Goal: Task Accomplishment & Management: Complete application form

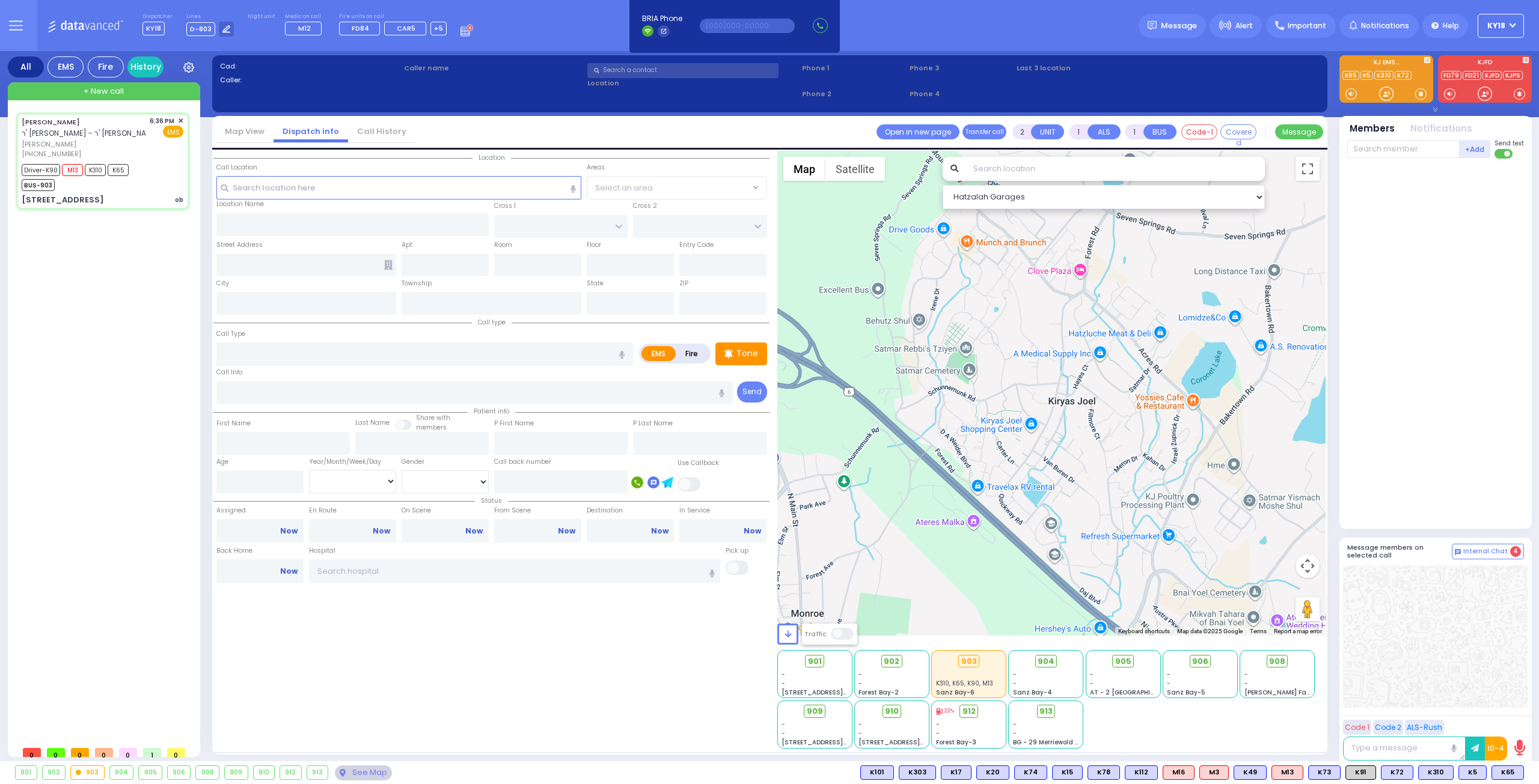
type input "6"
select select
type input "ob"
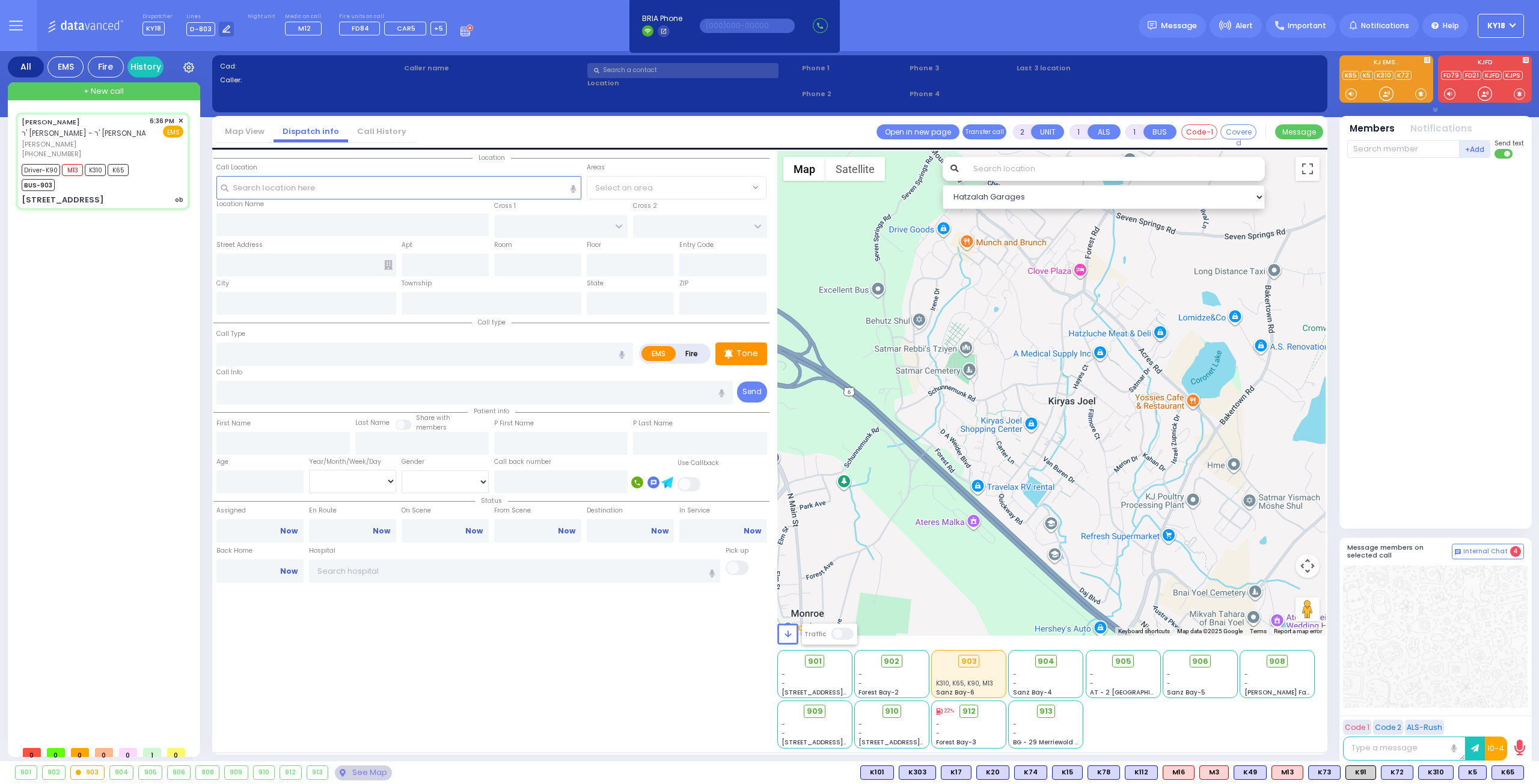
radio input "true"
type input "[PERSON_NAME]"
type input "Unknown"
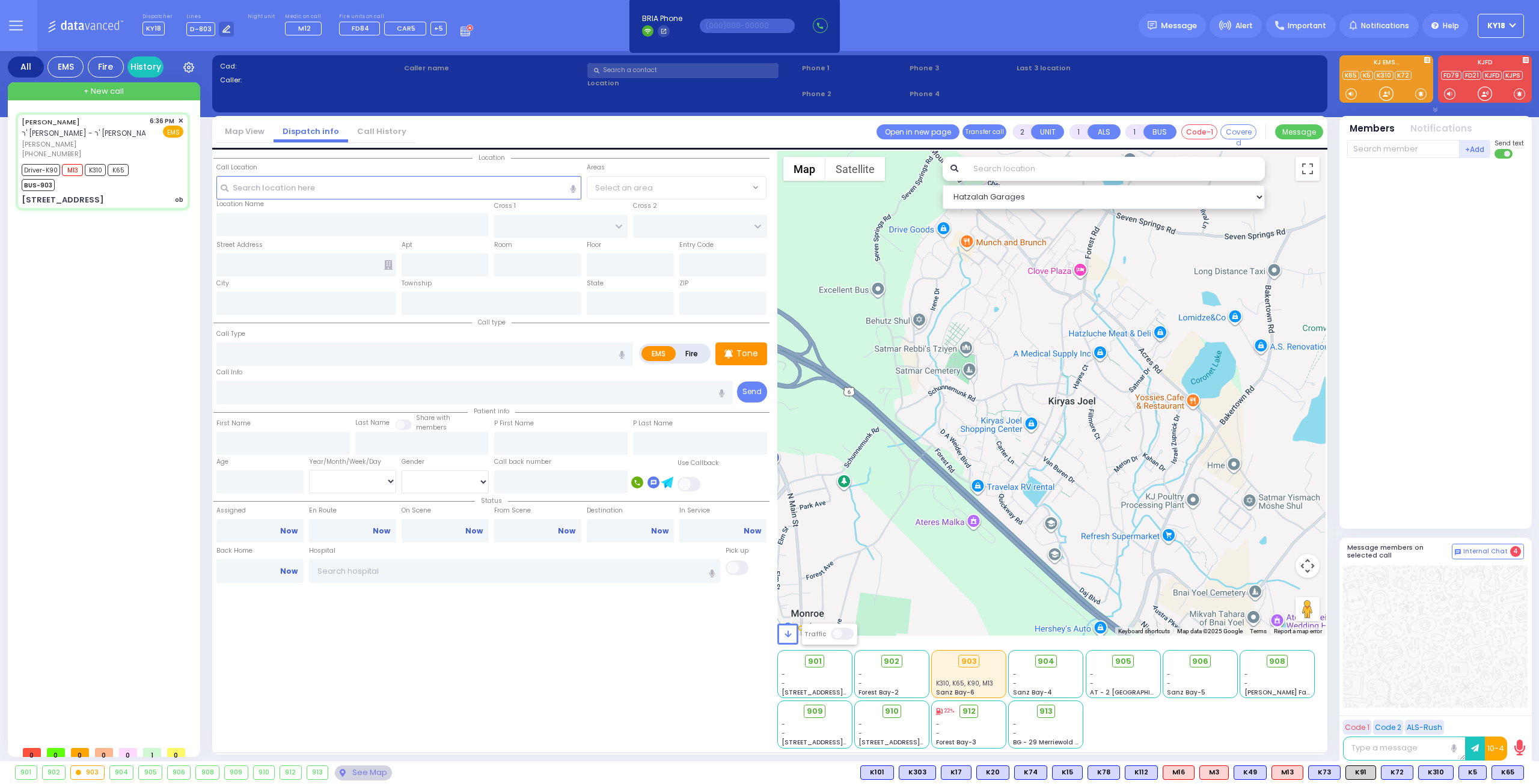
select select "Year"
type input "18:36"
type input "18:39"
type input "18:42"
type input "18:53"
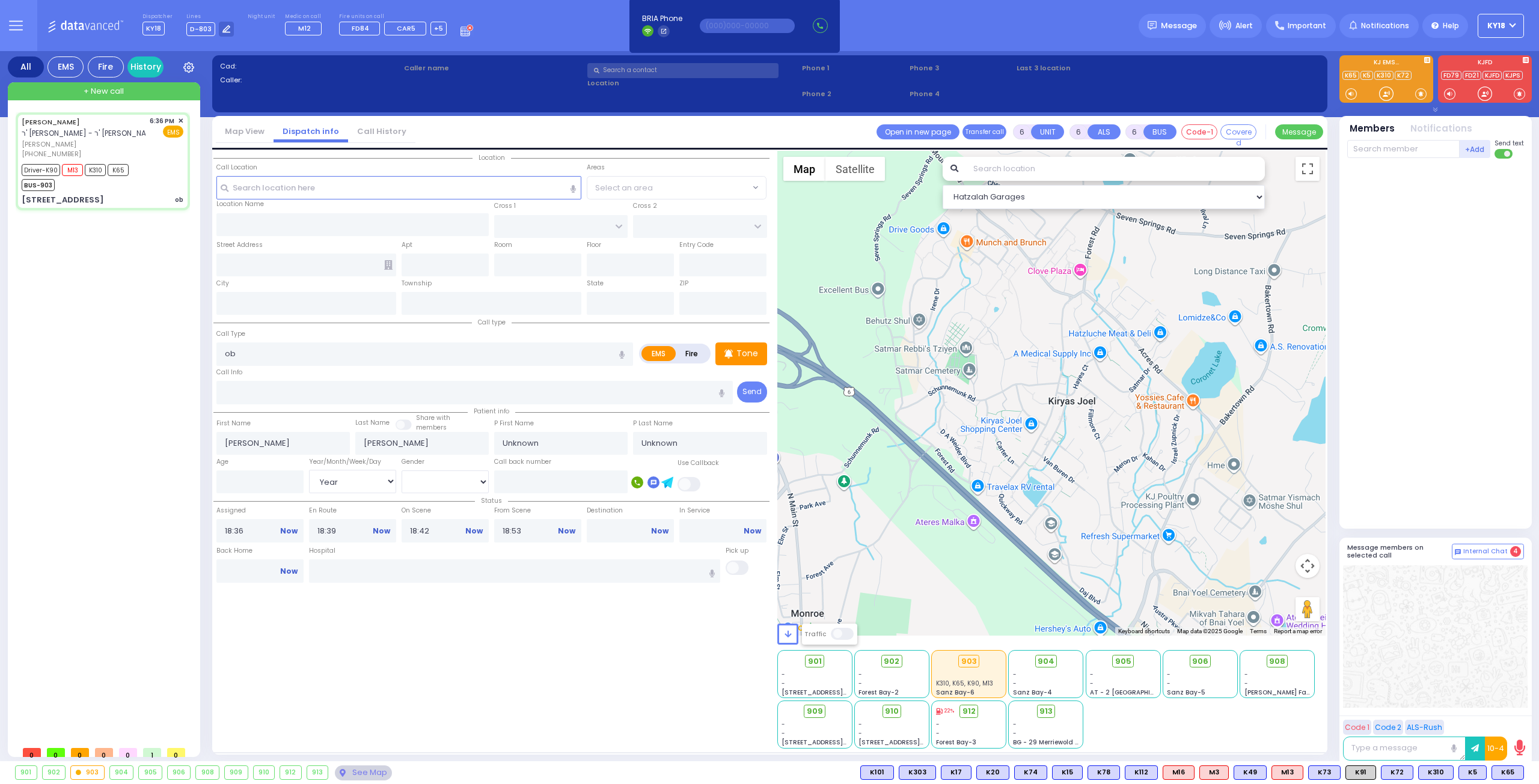
select select "Hatzalah Garages"
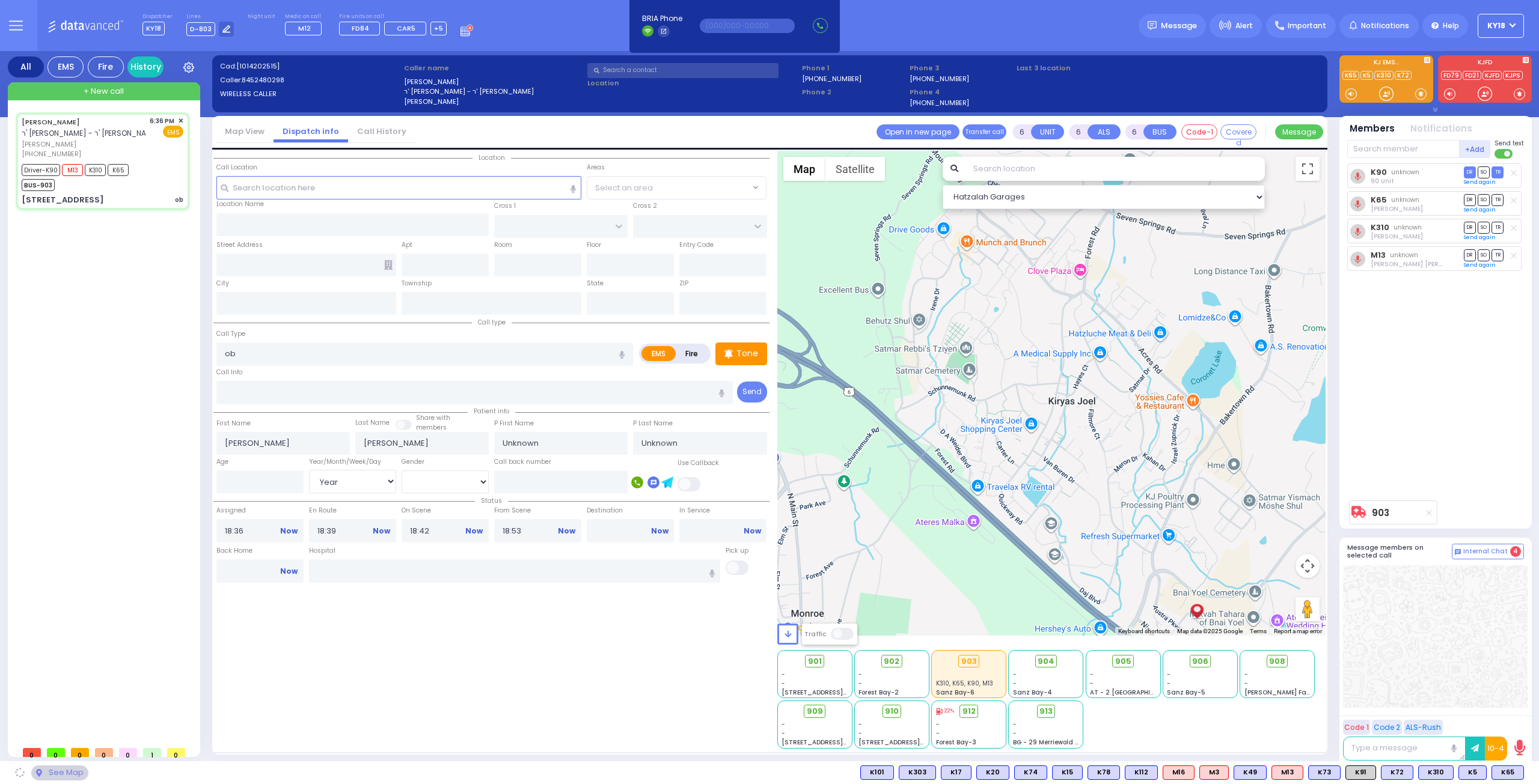
type input "[PERSON_NAME][GEOGRAPHIC_DATA]"
type input "PILNUA RD"
type input "1 MAGLENITZ ST"
type input "202"
type input "Monroe"
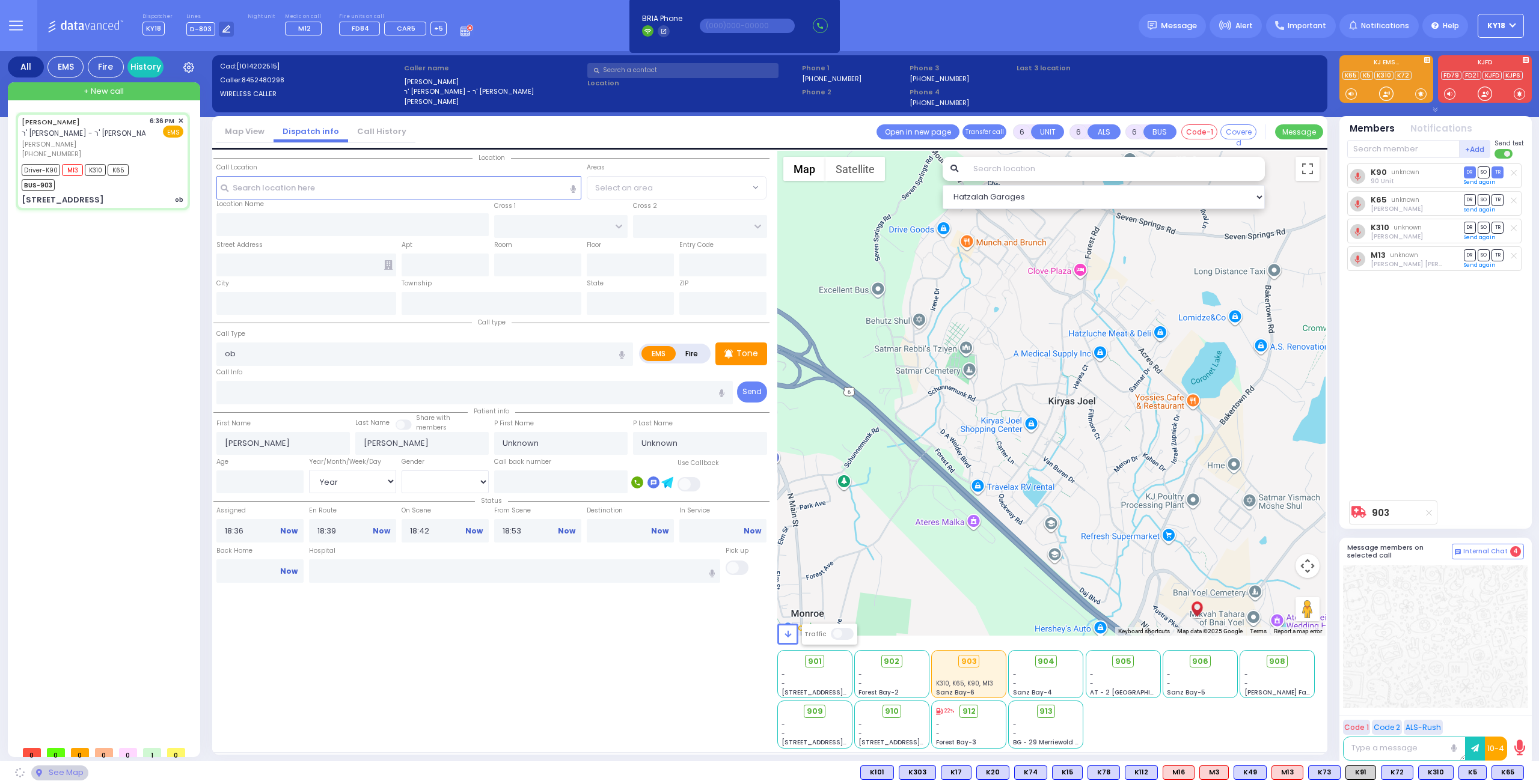
type input "[US_STATE]"
type input "10950"
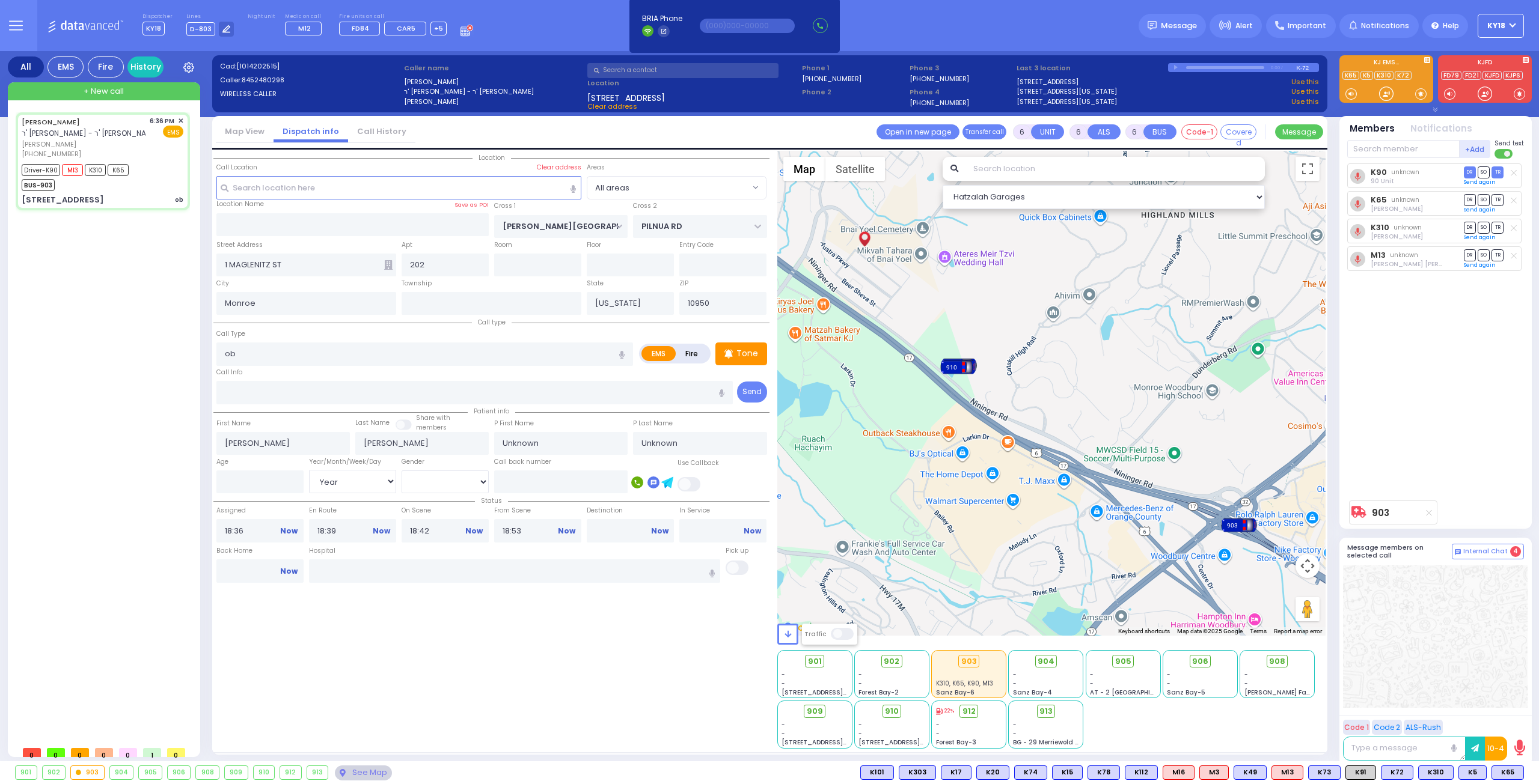
select select
radio input "true"
type input "[PERSON_NAME]"
type input "Levy"
type input "26"
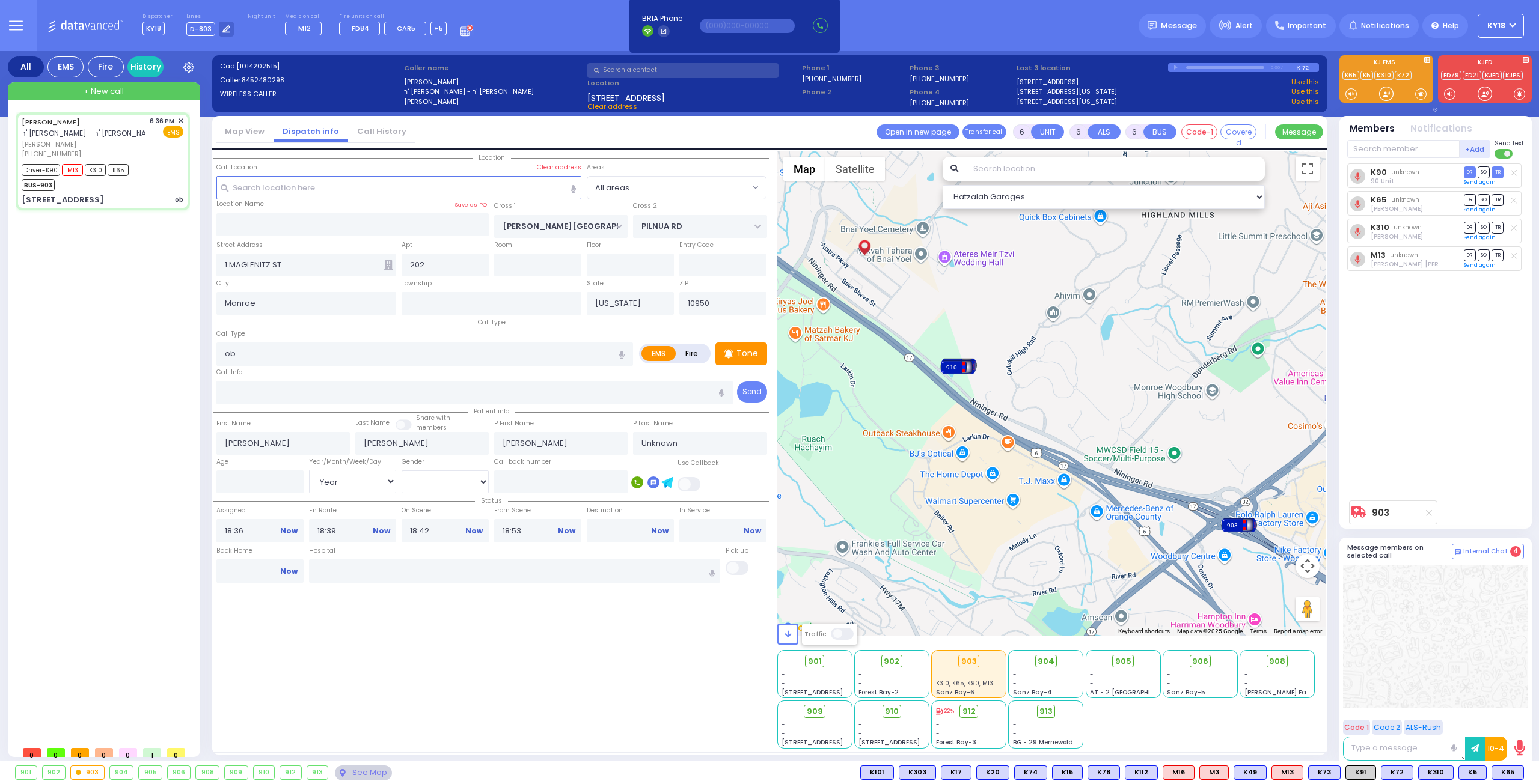
select select "Year"
select select "[DEMOGRAPHIC_DATA]"
select select "Hatzalah Garages"
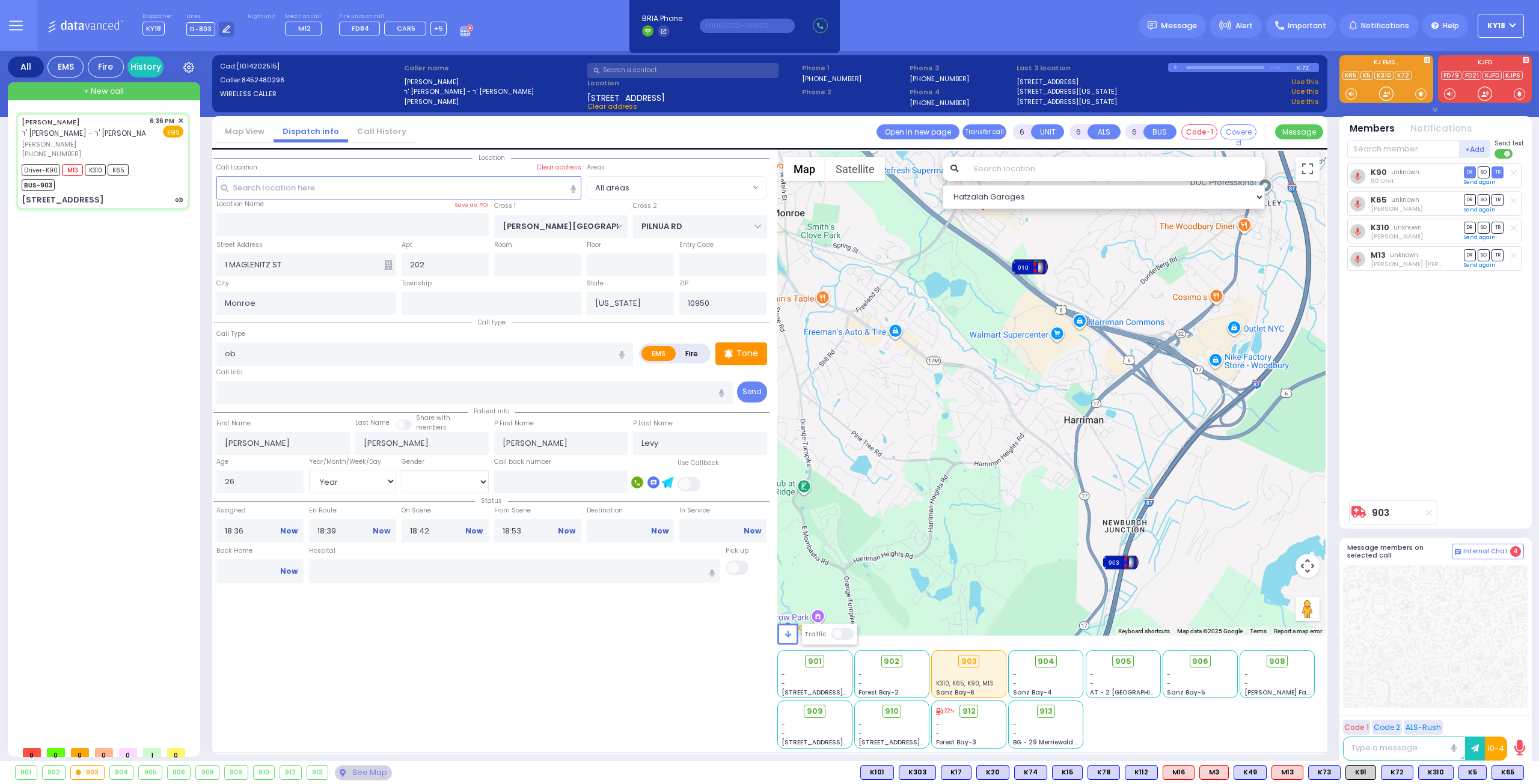
select select
radio input "true"
select select "Year"
select select "[DEMOGRAPHIC_DATA]"
select select "Hatzalah Garages"
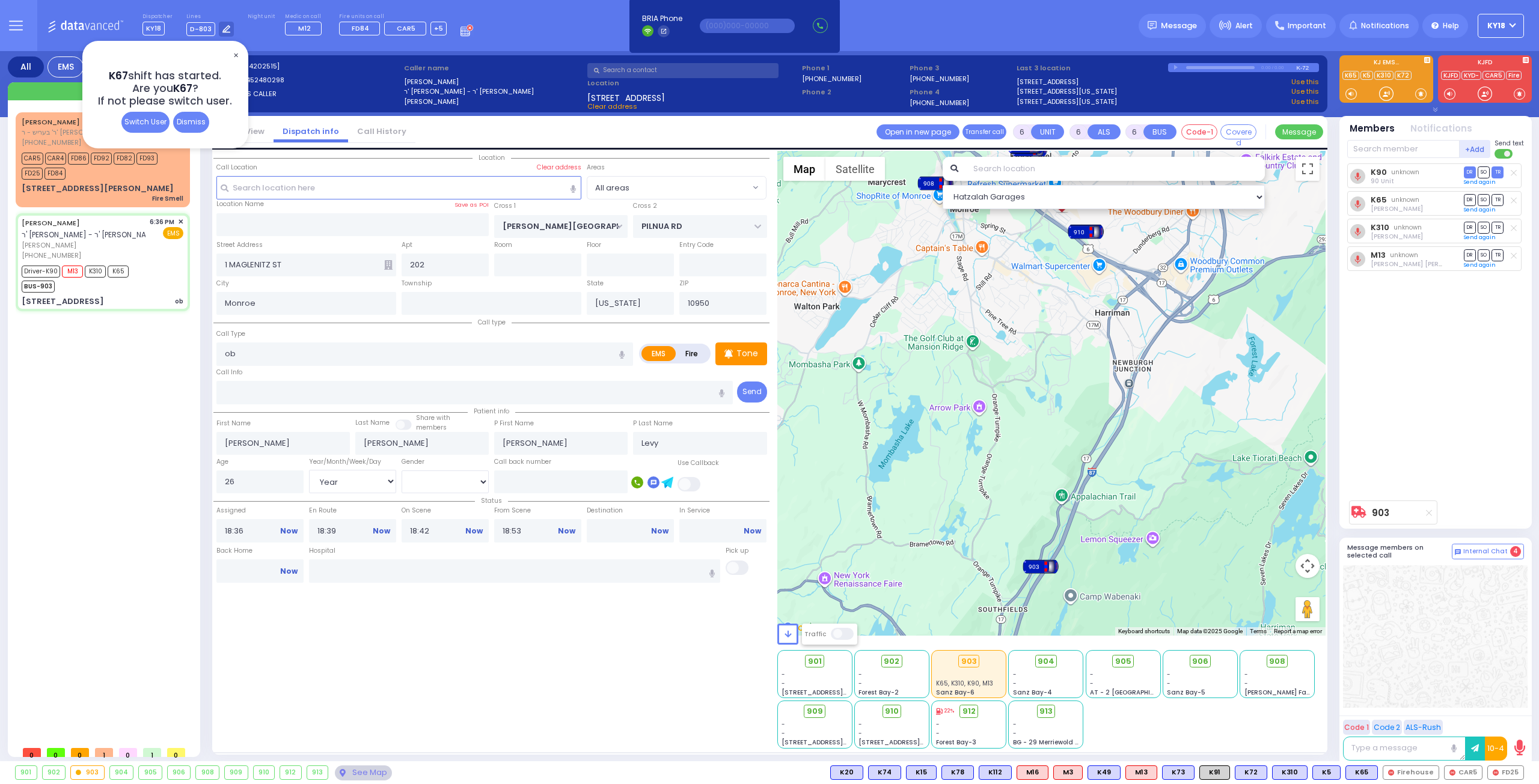
select select
radio input "true"
select select "Year"
select select "[DEMOGRAPHIC_DATA]"
select select "Hatzalah Garages"
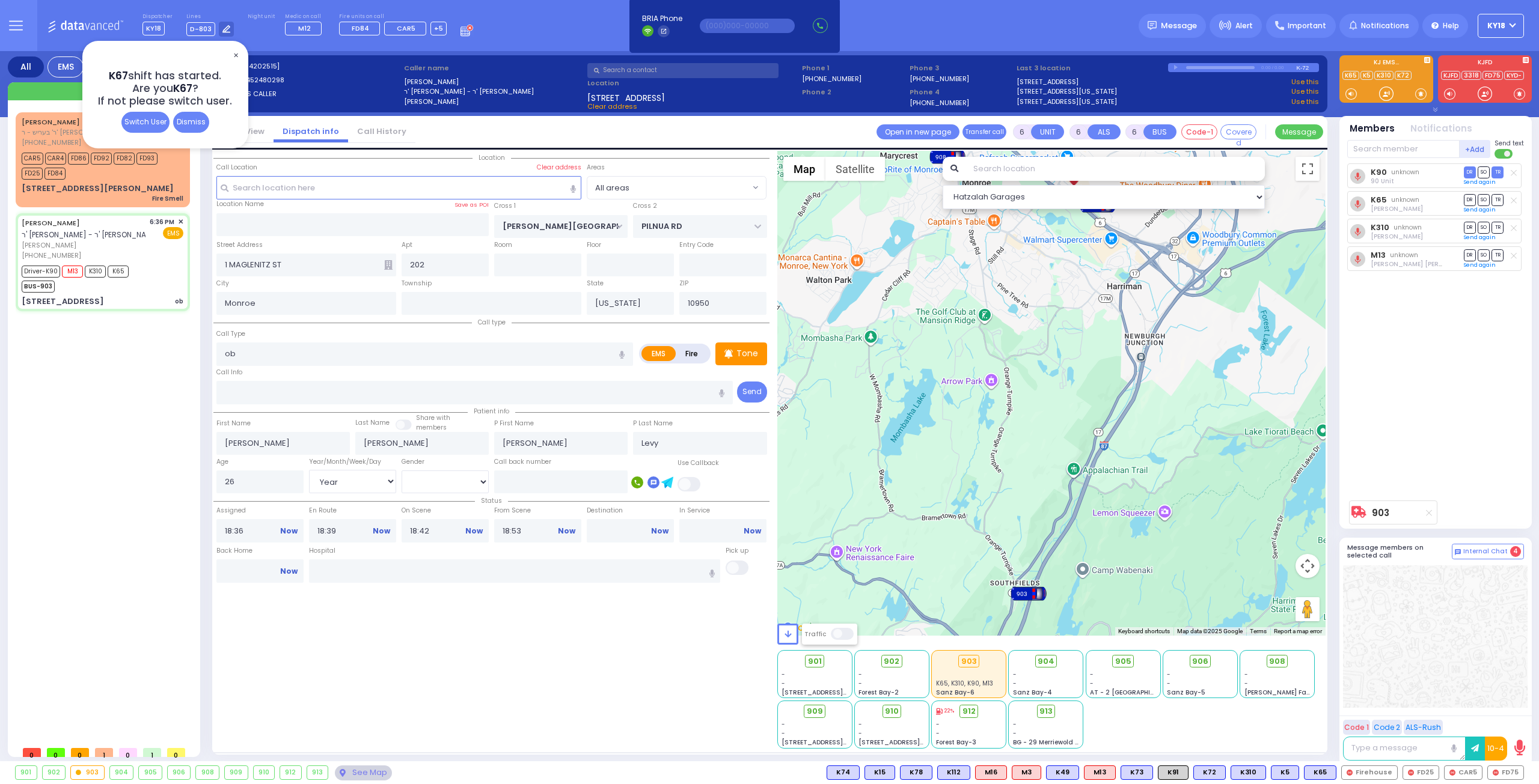
select select
radio input "true"
select select "Year"
select select "[DEMOGRAPHIC_DATA]"
type input "[GEOGRAPHIC_DATA] [STREET_ADDRESS][GEOGRAPHIC_DATA] Suffern"
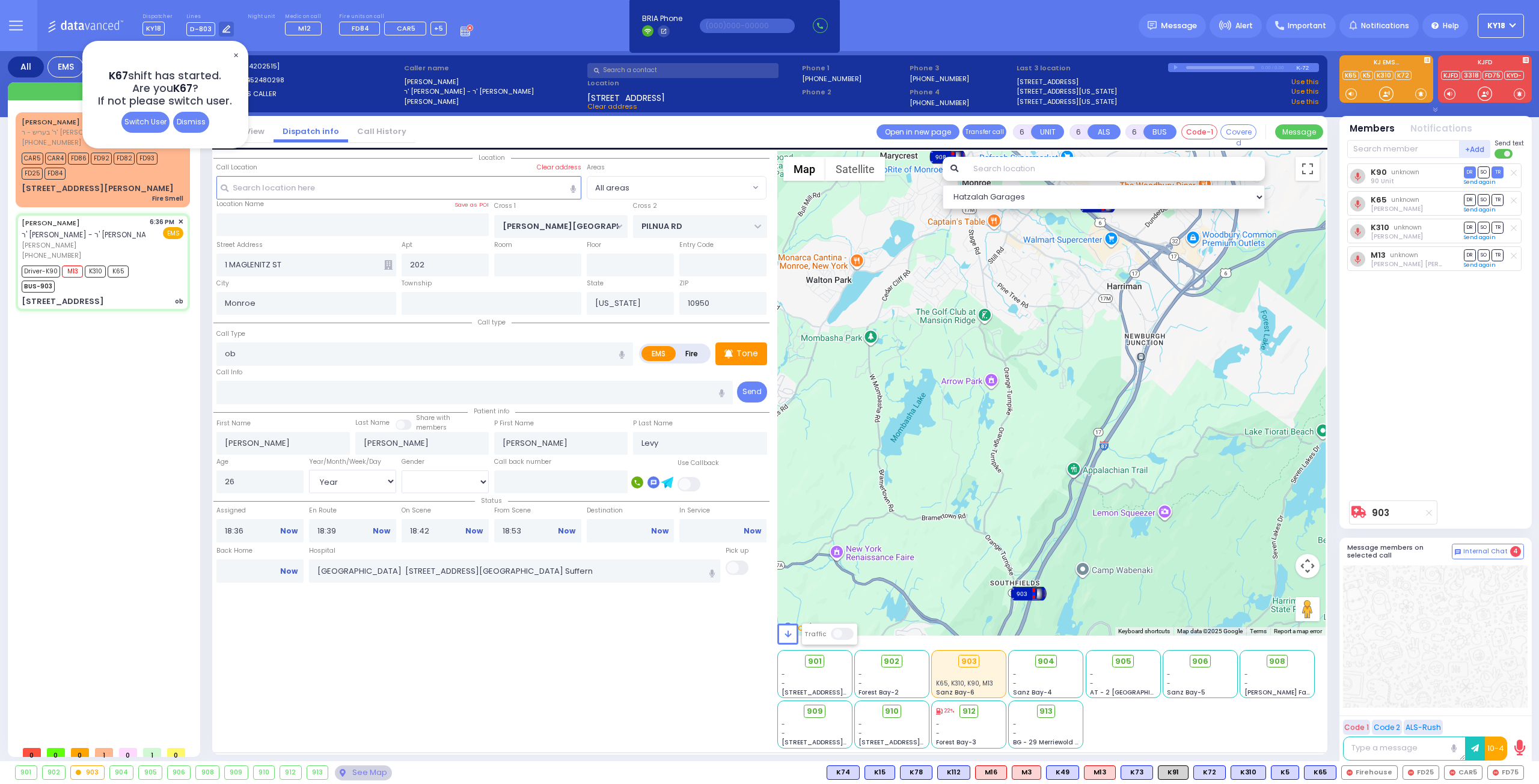
select select "Hatzalah Garages"
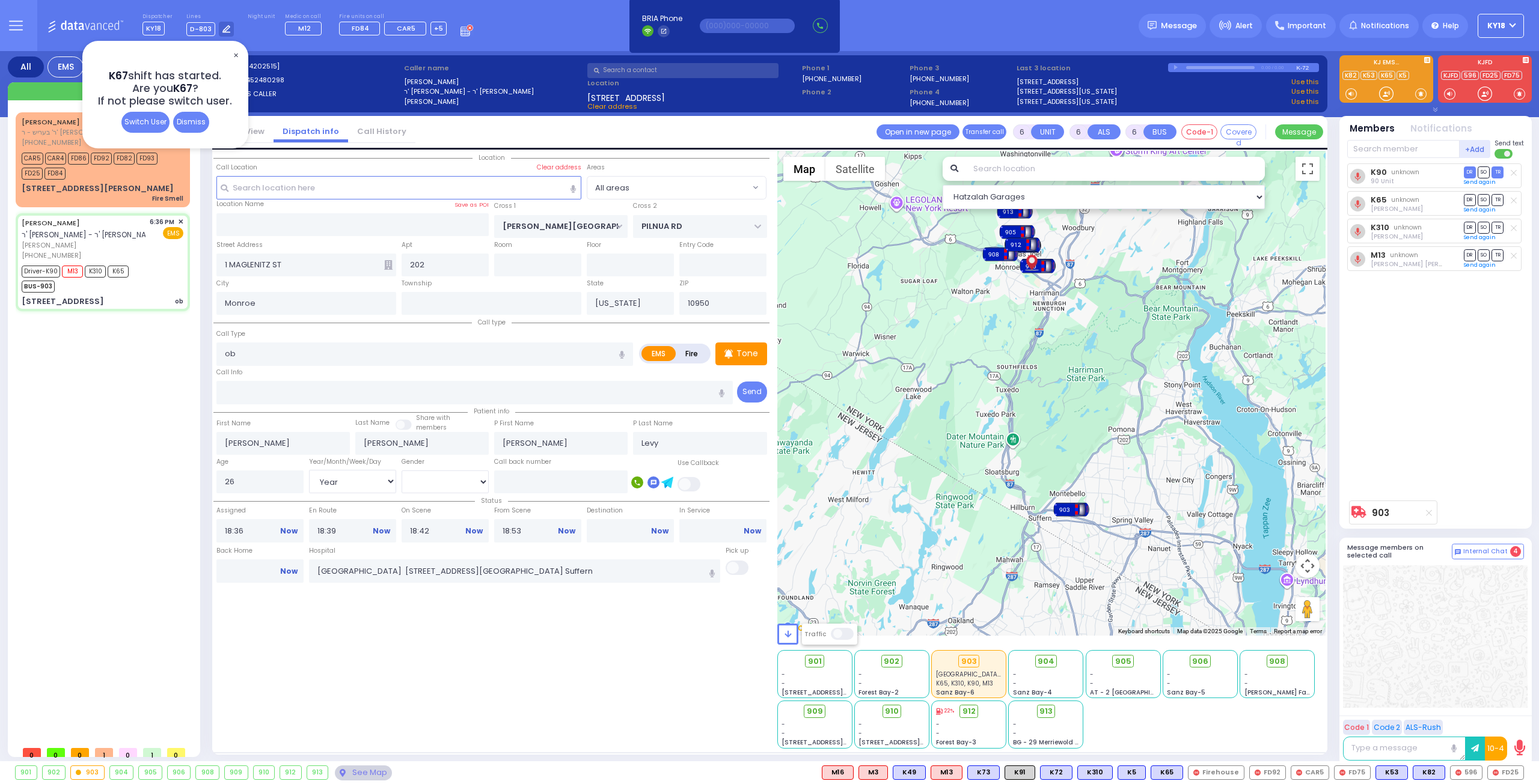
select select
radio input "true"
select select "Year"
select select "[DEMOGRAPHIC_DATA]"
select select "Hatzalah Garages"
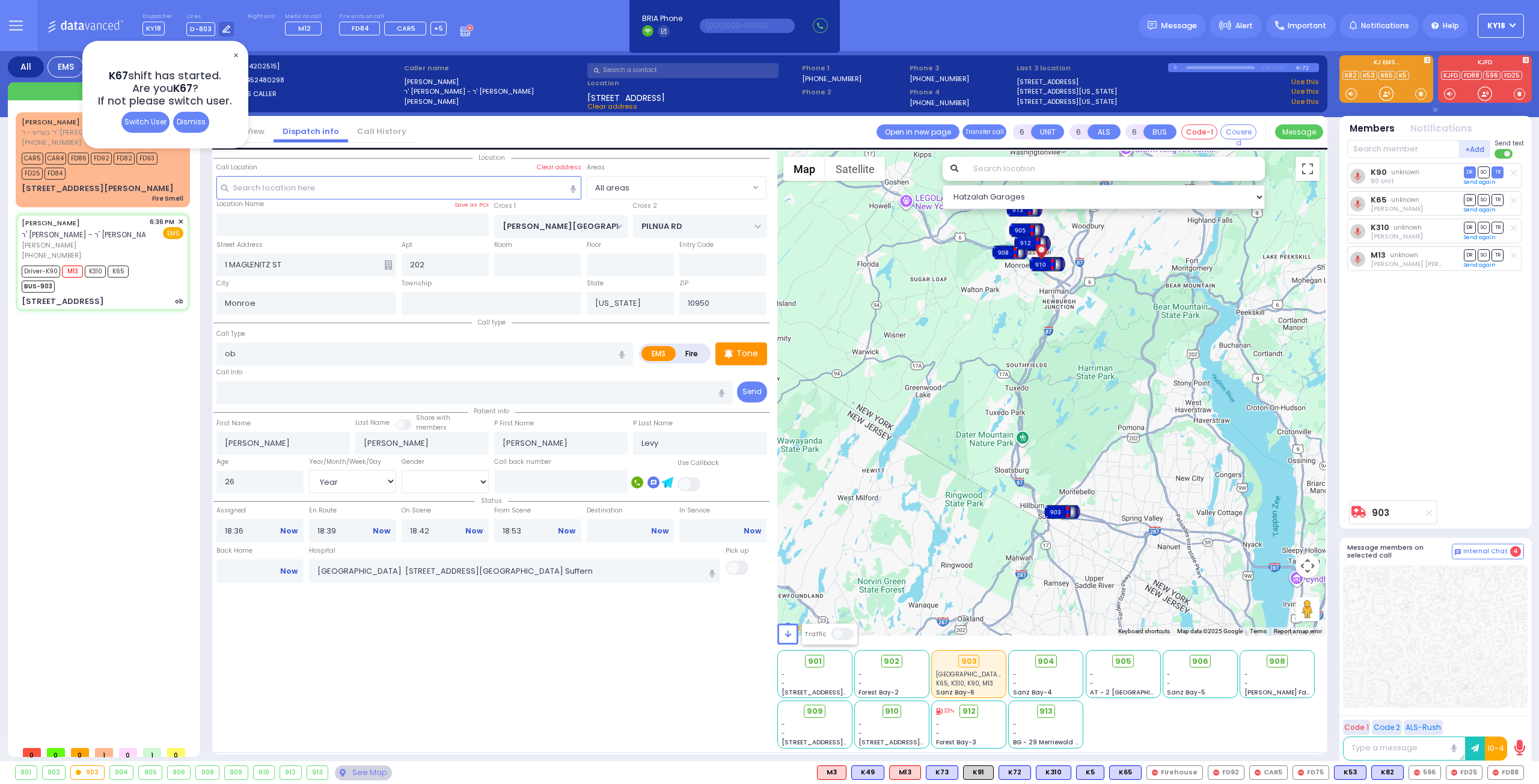
select select
radio input "true"
select select "Year"
select select "[DEMOGRAPHIC_DATA]"
type input "19:11"
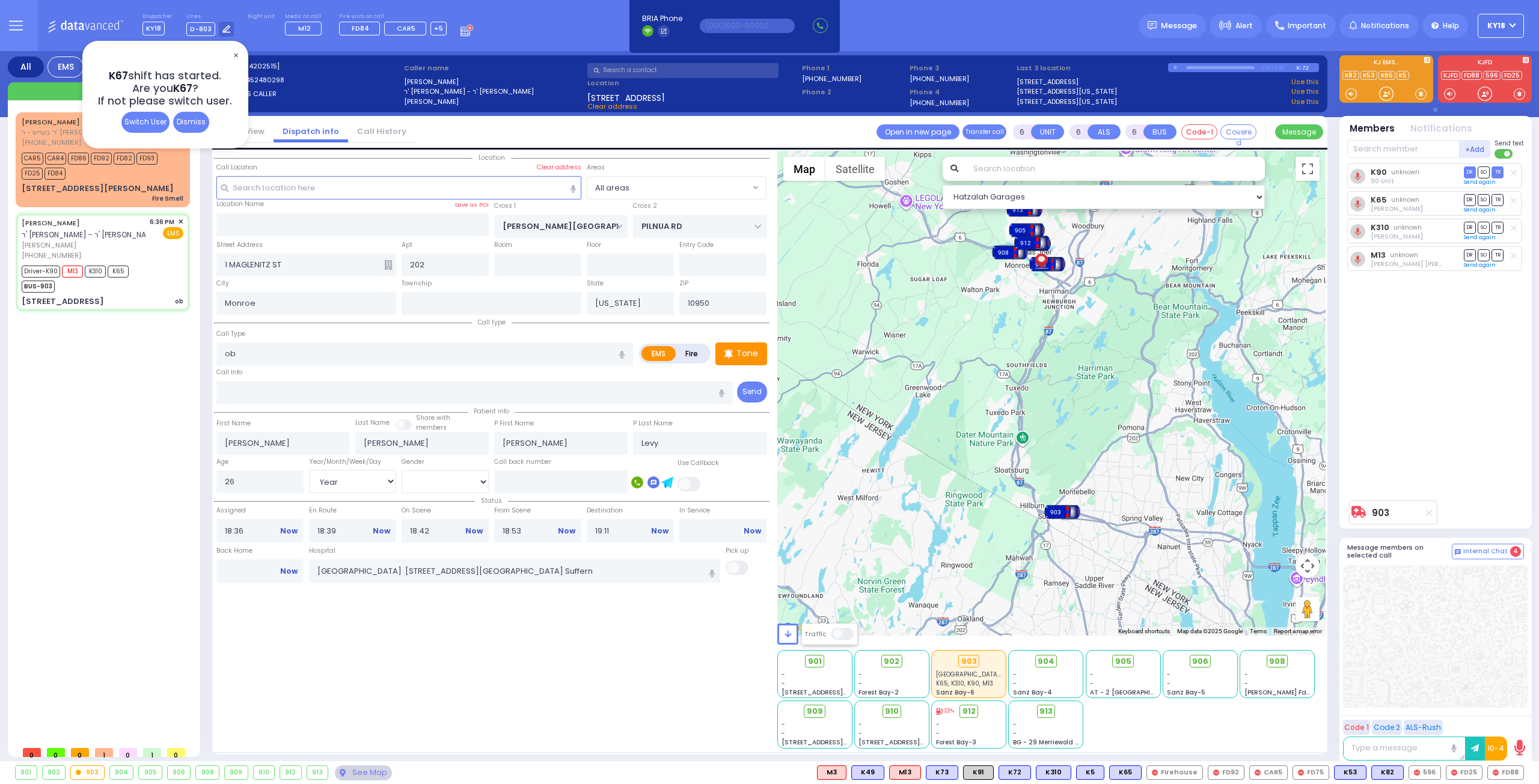
select select "Hatzalah Garages"
select select
radio input "true"
select select "Year"
select select "[DEMOGRAPHIC_DATA]"
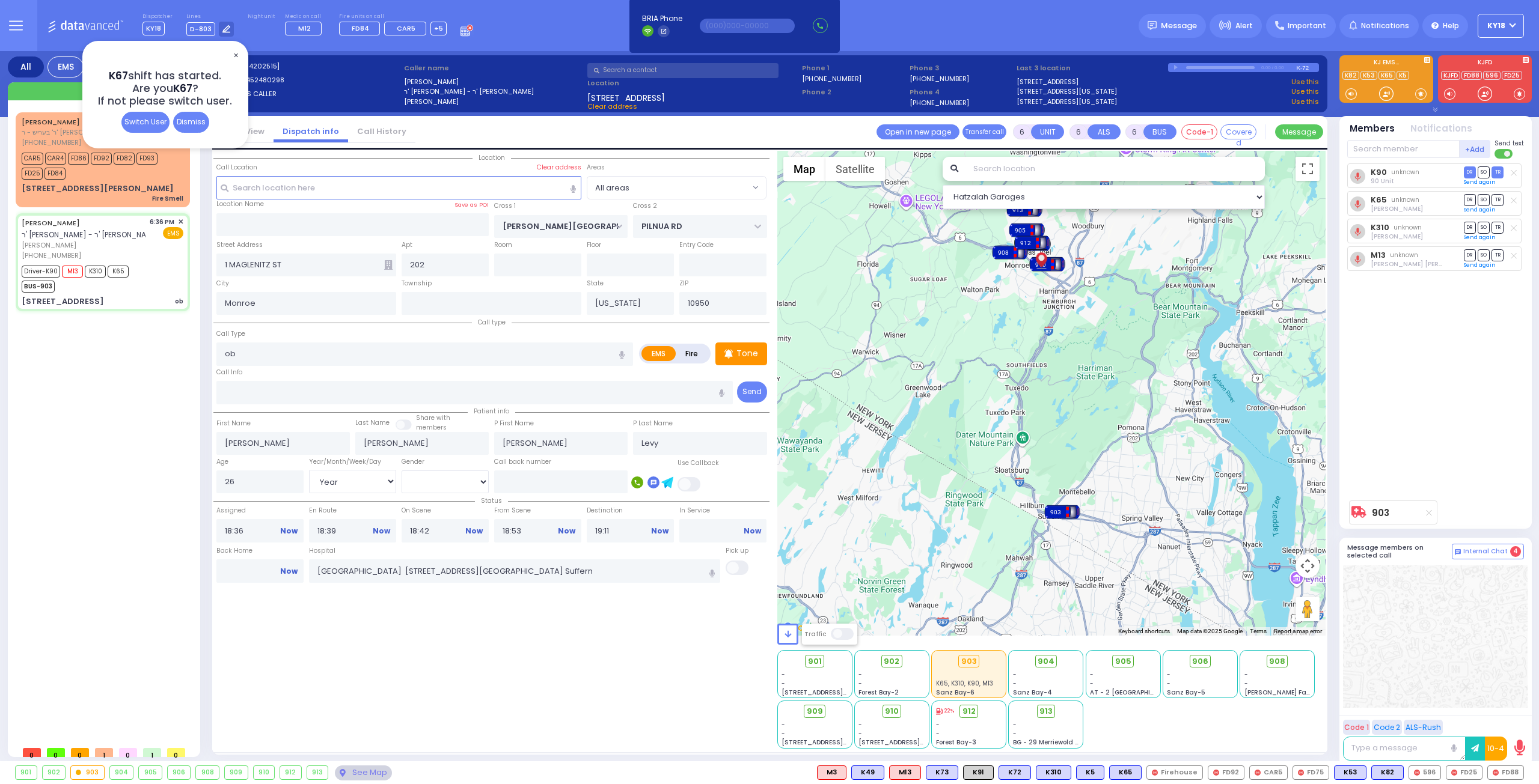
select select "Hatzalah Garages"
select select
radio input "true"
select select "Year"
select select "[DEMOGRAPHIC_DATA]"
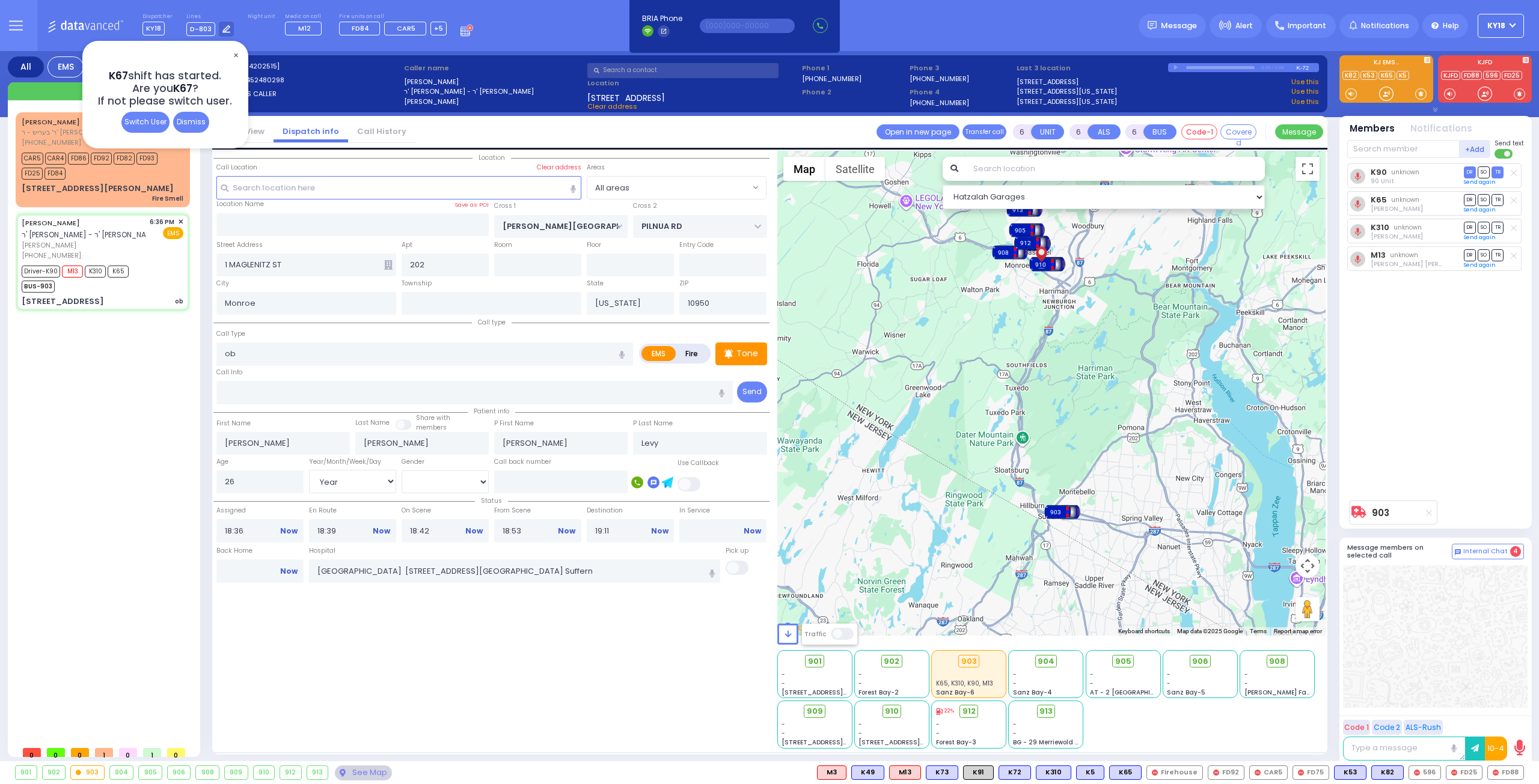
select select "Hatzalah Garages"
